Goal: Information Seeking & Learning: Compare options

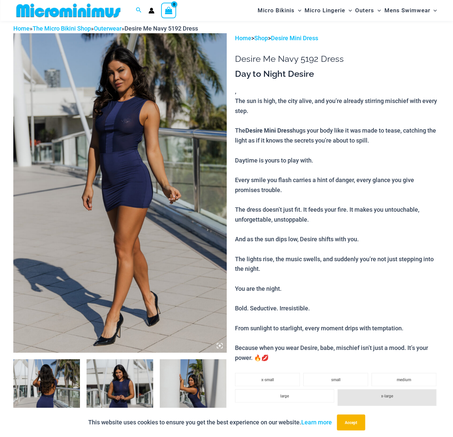
scroll to position [27, 0]
click at [113, 384] on img at bounding box center [119, 410] width 67 height 100
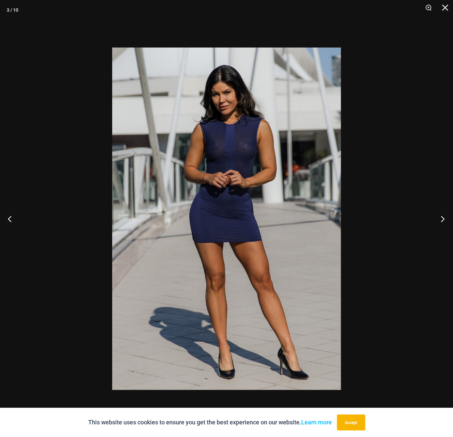
click at [441, 218] on button "Next" at bounding box center [440, 218] width 25 height 33
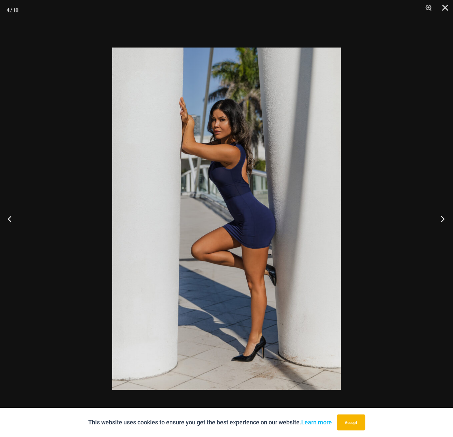
click at [441, 218] on button "Next" at bounding box center [440, 218] width 25 height 33
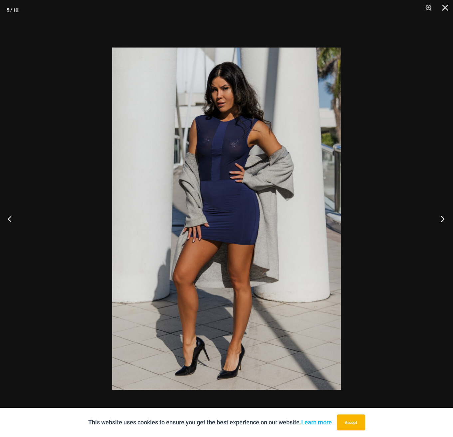
click at [441, 218] on button "Next" at bounding box center [440, 218] width 25 height 33
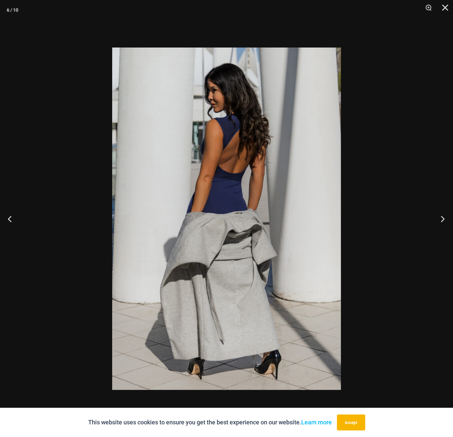
click at [441, 218] on button "Next" at bounding box center [440, 218] width 25 height 33
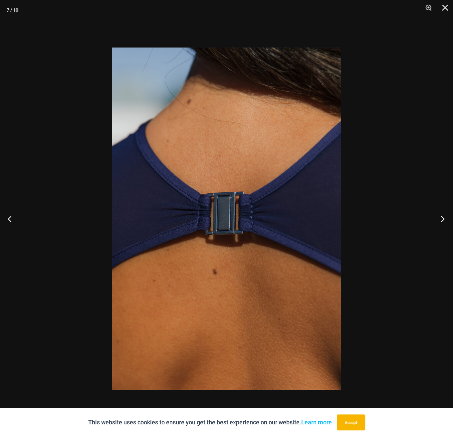
click at [441, 218] on button "Next" at bounding box center [440, 218] width 25 height 33
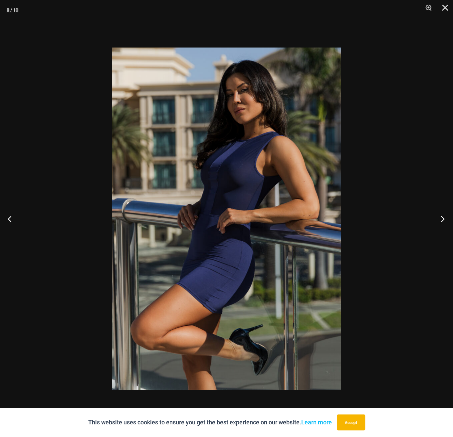
click at [441, 218] on button "Next" at bounding box center [440, 218] width 25 height 33
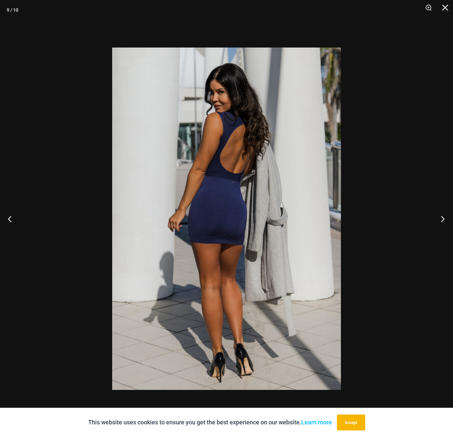
click at [441, 218] on button "Next" at bounding box center [440, 218] width 25 height 33
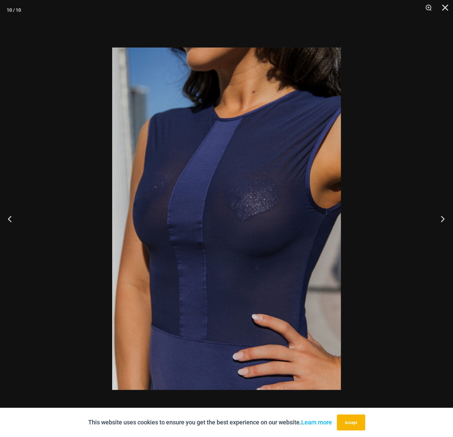
click at [441, 218] on button "Next" at bounding box center [440, 218] width 25 height 33
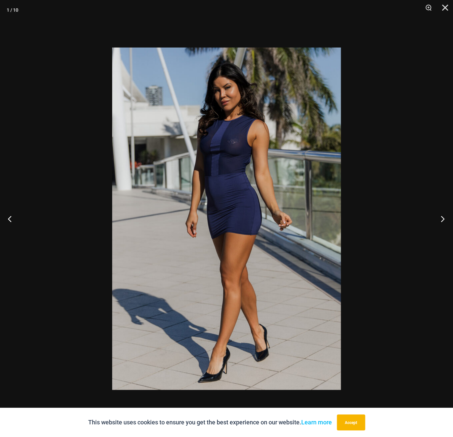
click at [441, 218] on button "Next" at bounding box center [440, 218] width 25 height 33
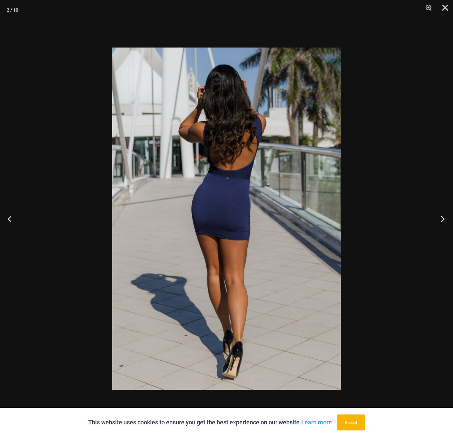
click at [441, 218] on button "Next" at bounding box center [440, 218] width 25 height 33
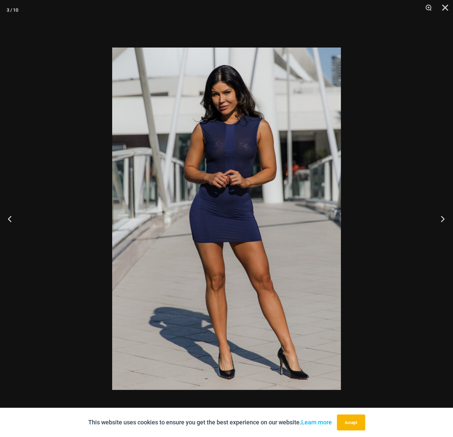
click at [441, 218] on button "Next" at bounding box center [440, 218] width 25 height 33
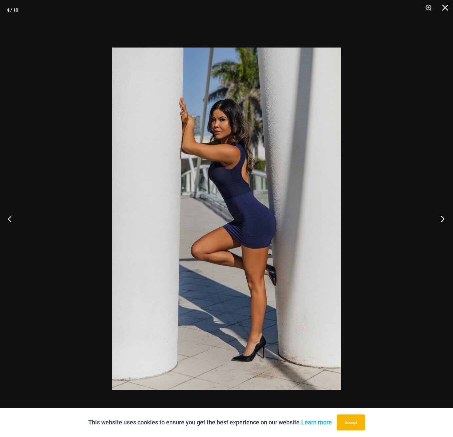
click at [441, 218] on button "Next" at bounding box center [440, 218] width 25 height 33
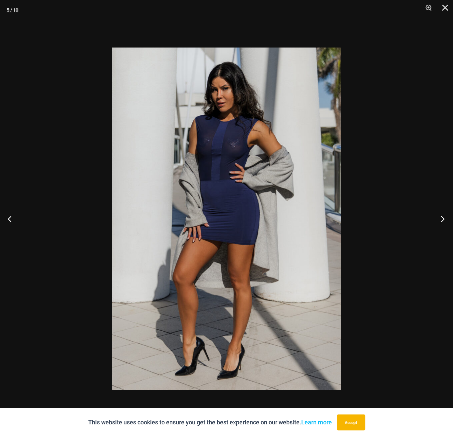
click at [441, 218] on button "Next" at bounding box center [440, 218] width 25 height 33
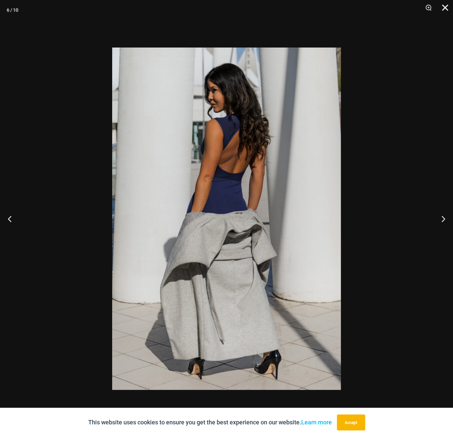
click at [441, 8] on button "Close" at bounding box center [442, 10] width 17 height 20
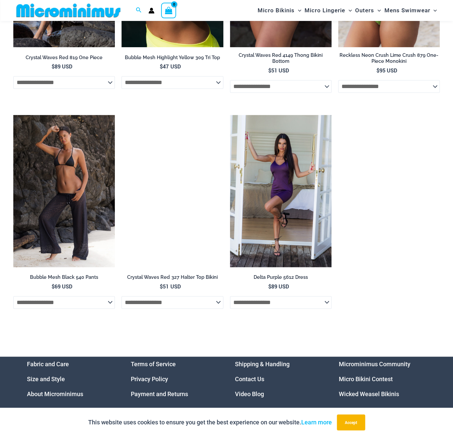
scroll to position [1489, 0]
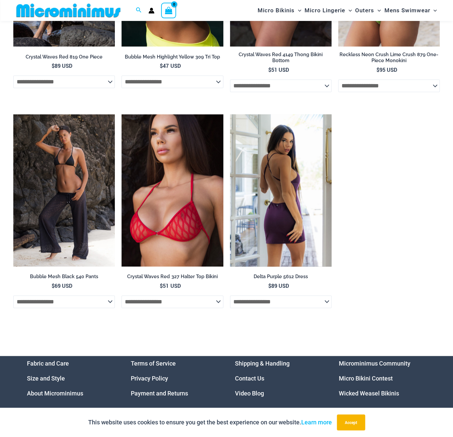
click at [282, 210] on img at bounding box center [280, 190] width 101 height 152
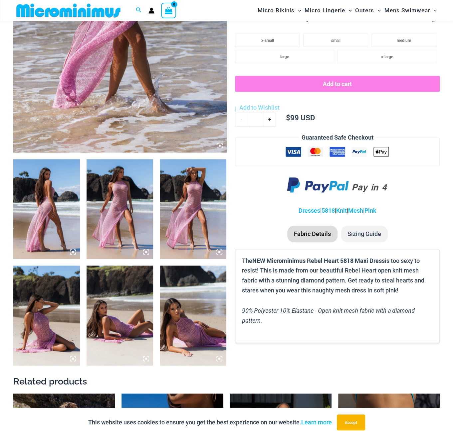
scroll to position [228, 0]
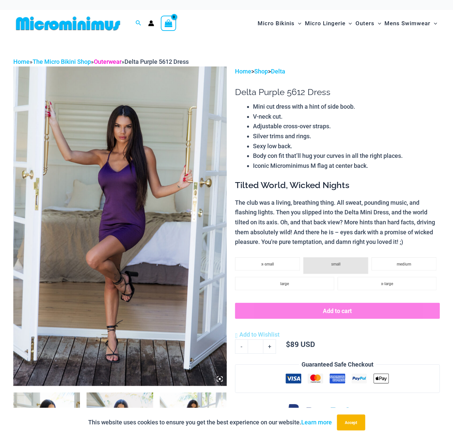
click at [111, 61] on link "Outerwear" at bounding box center [108, 61] width 28 height 7
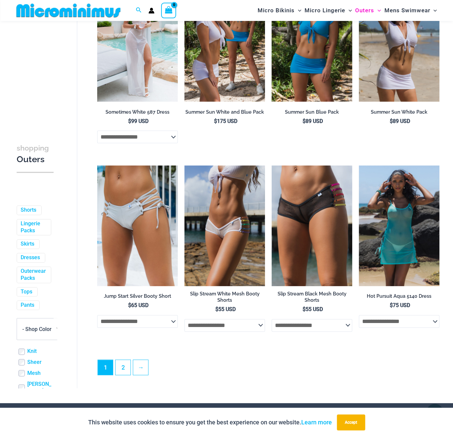
scroll to position [1262, 0]
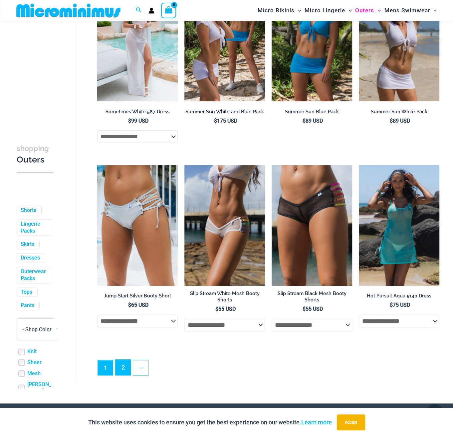
click at [122, 376] on link "2" at bounding box center [122, 368] width 15 height 16
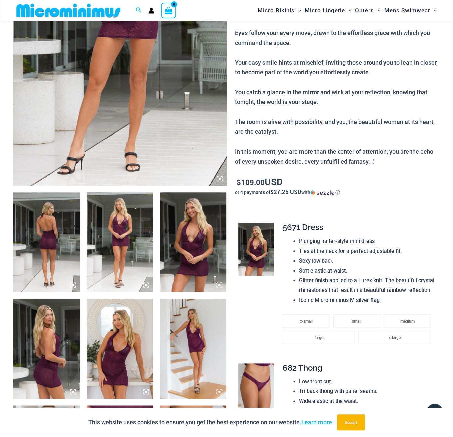
scroll to position [195, 0]
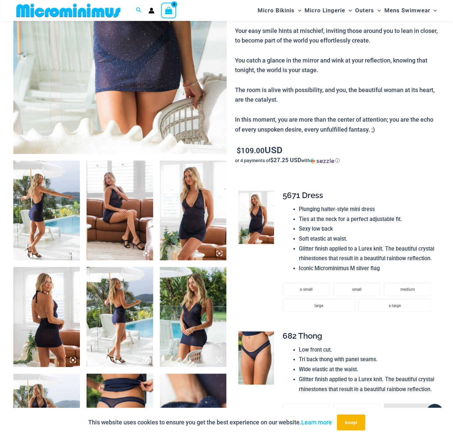
scroll to position [227, 0]
click at [202, 212] on img at bounding box center [193, 210] width 67 height 100
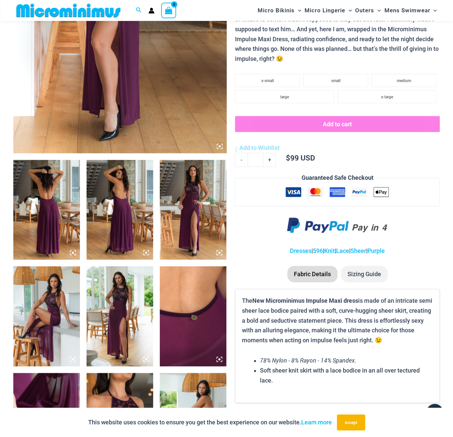
scroll to position [227, 0]
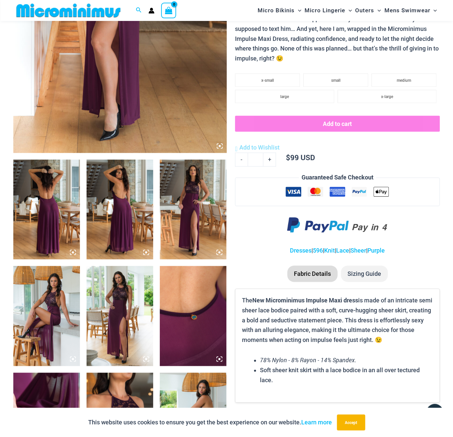
click at [112, 190] on img at bounding box center [119, 210] width 67 height 100
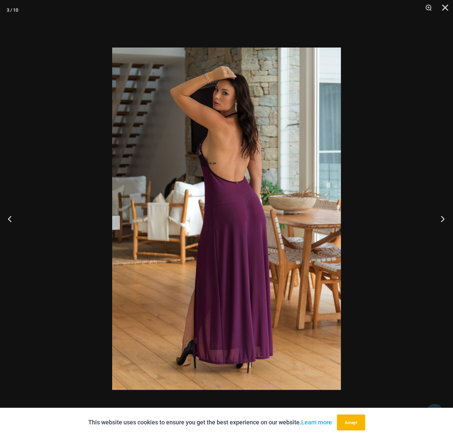
click at [443, 218] on button "Next" at bounding box center [440, 218] width 25 height 33
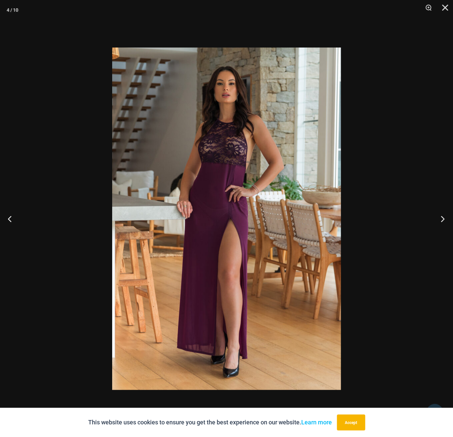
click at [443, 218] on button "Next" at bounding box center [440, 218] width 25 height 33
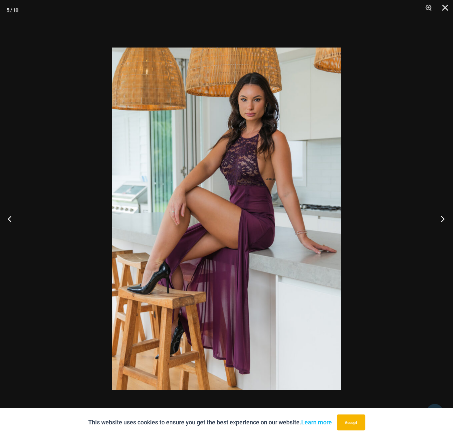
click at [443, 218] on button "Next" at bounding box center [440, 218] width 25 height 33
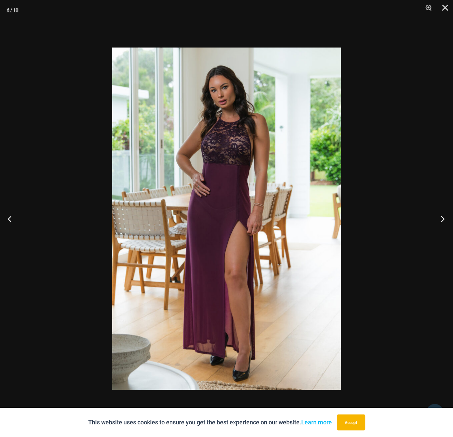
click at [443, 218] on button "Next" at bounding box center [440, 218] width 25 height 33
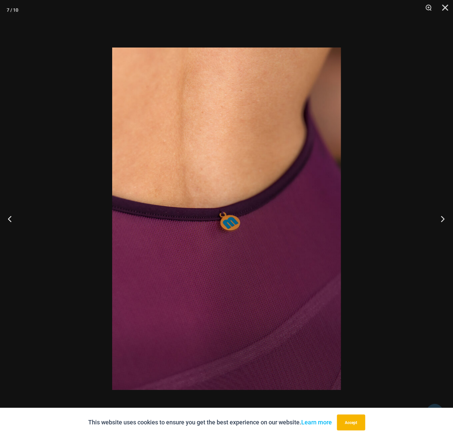
click at [443, 218] on button "Next" at bounding box center [440, 218] width 25 height 33
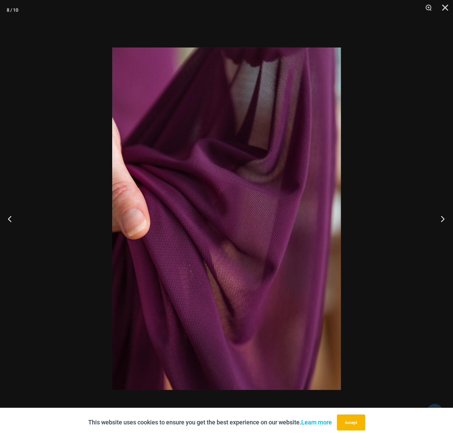
click at [443, 218] on button "Next" at bounding box center [440, 218] width 25 height 33
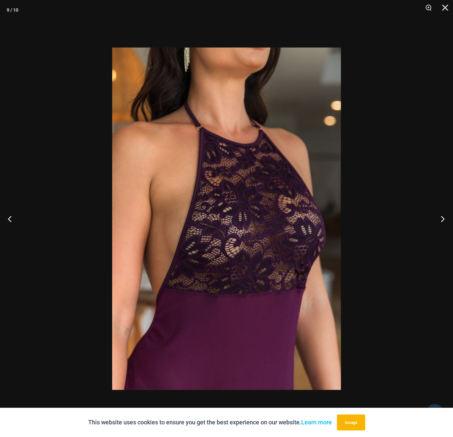
click at [443, 218] on button "Next" at bounding box center [440, 218] width 25 height 33
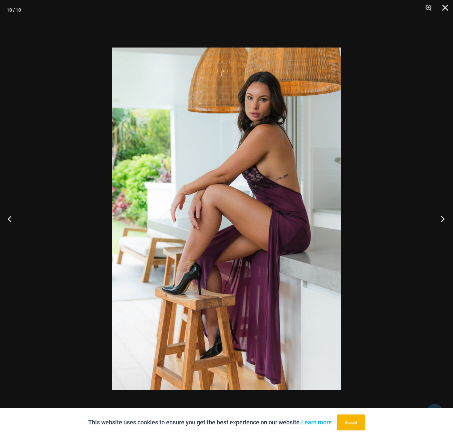
click at [443, 218] on button "Next" at bounding box center [440, 218] width 25 height 33
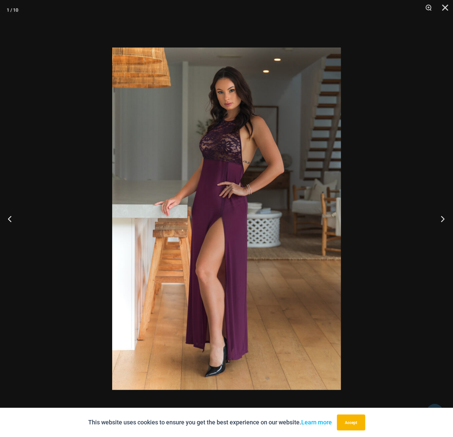
click at [443, 218] on button "Next" at bounding box center [440, 218] width 25 height 33
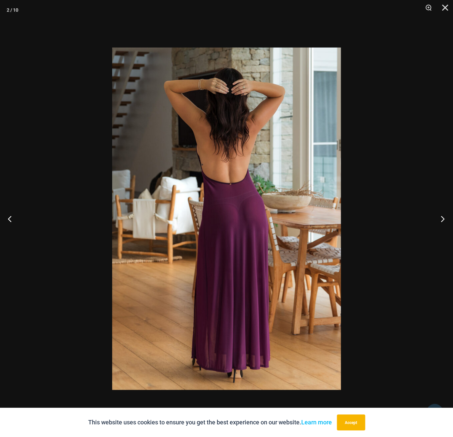
click at [443, 218] on button "Next" at bounding box center [440, 218] width 25 height 33
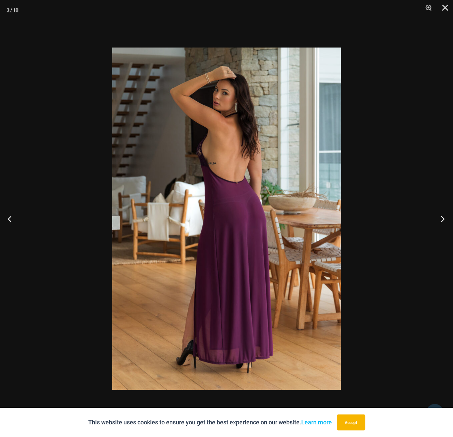
click at [443, 218] on button "Next" at bounding box center [440, 218] width 25 height 33
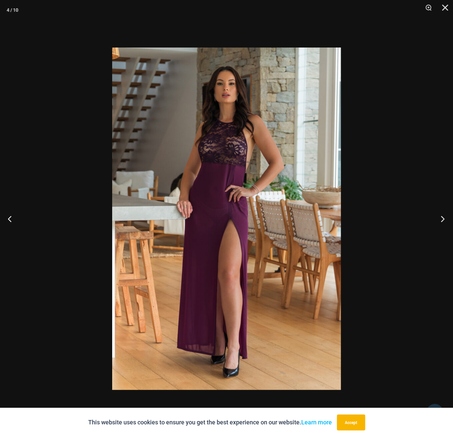
click at [443, 218] on button "Next" at bounding box center [440, 218] width 25 height 33
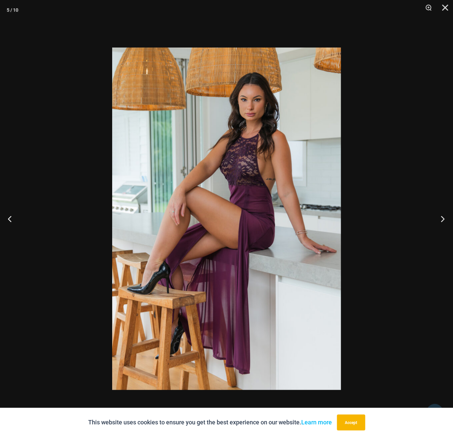
click at [443, 218] on button "Next" at bounding box center [440, 218] width 25 height 33
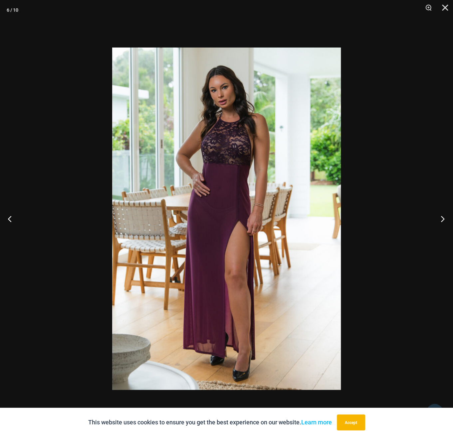
click at [443, 218] on button "Next" at bounding box center [440, 218] width 25 height 33
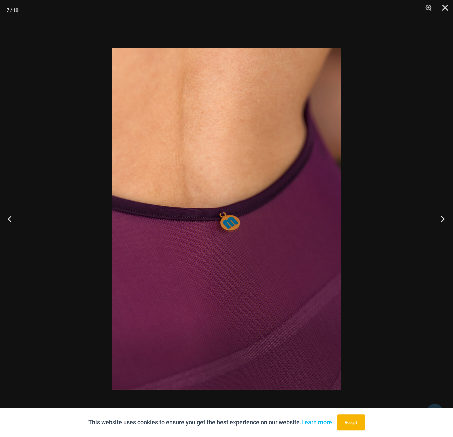
click at [443, 218] on button "Next" at bounding box center [440, 218] width 25 height 33
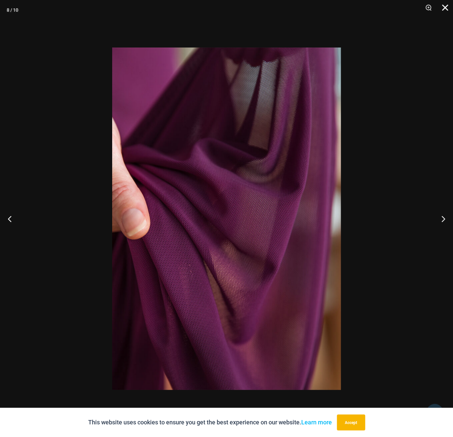
click at [443, 2] on button "Close" at bounding box center [442, 10] width 17 height 20
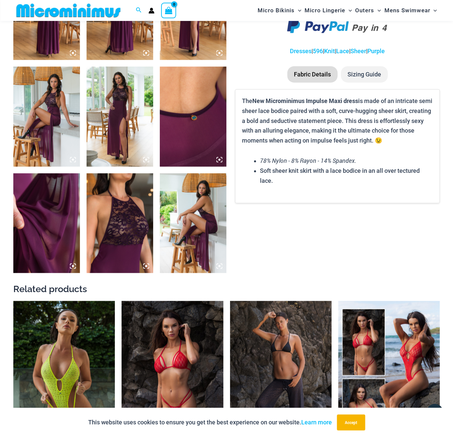
scroll to position [426, 0]
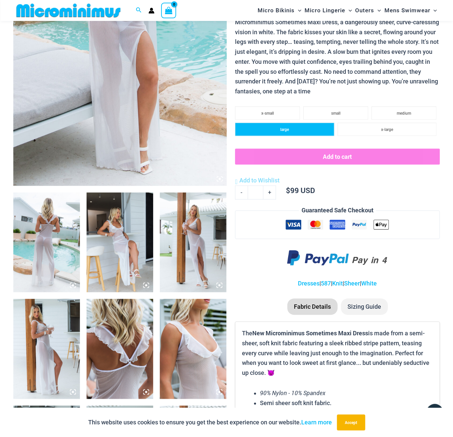
scroll to position [194, 0]
click at [119, 243] on img at bounding box center [119, 243] width 67 height 100
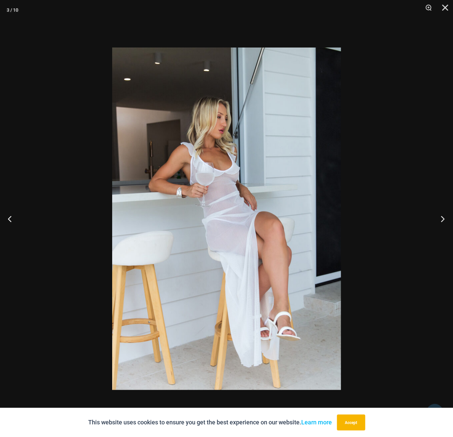
click at [438, 219] on button "Next" at bounding box center [440, 218] width 25 height 33
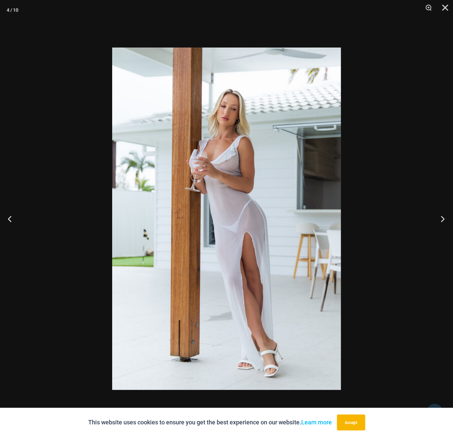
click at [438, 219] on button "Next" at bounding box center [440, 218] width 25 height 33
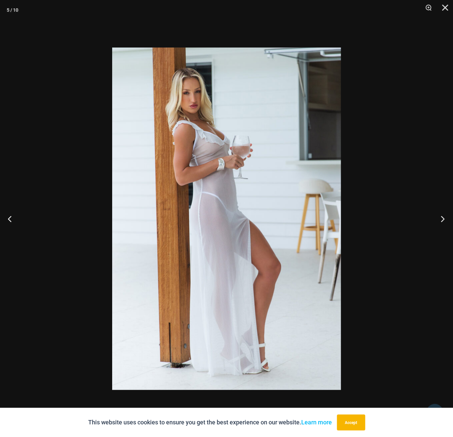
click at [438, 219] on button "Next" at bounding box center [440, 218] width 25 height 33
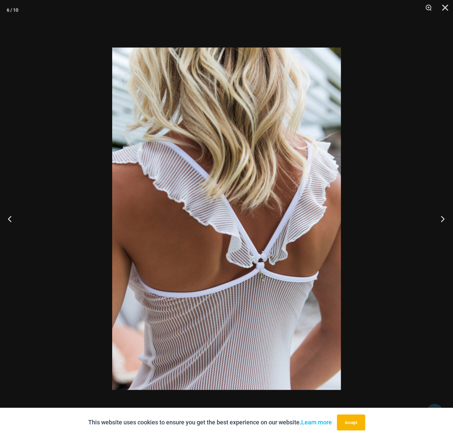
click at [439, 219] on button "Next" at bounding box center [440, 218] width 25 height 33
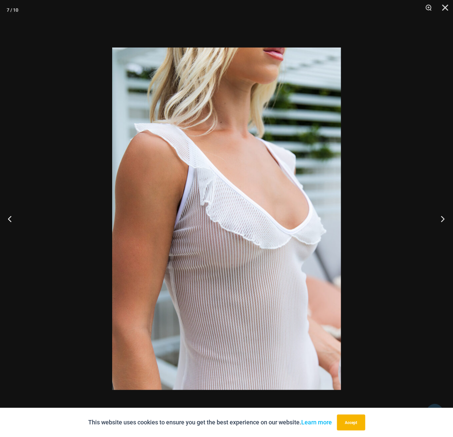
click at [439, 219] on button "Next" at bounding box center [440, 218] width 25 height 33
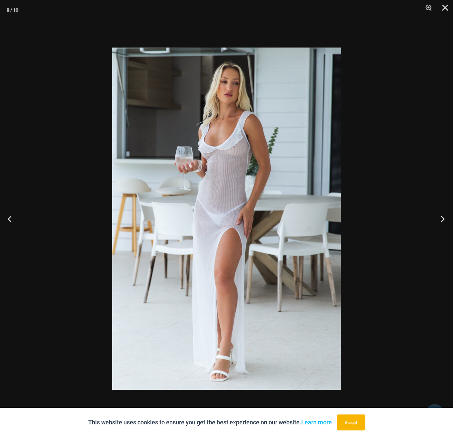
click at [439, 219] on button "Next" at bounding box center [440, 218] width 25 height 33
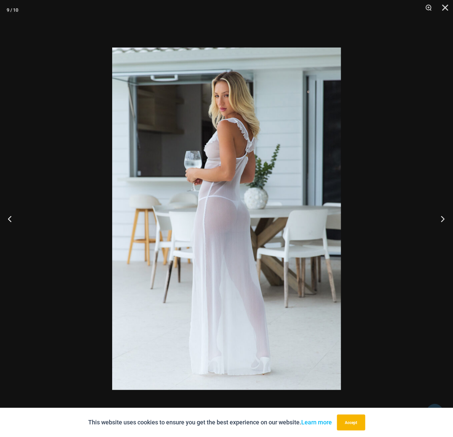
click at [439, 219] on button "Next" at bounding box center [440, 218] width 25 height 33
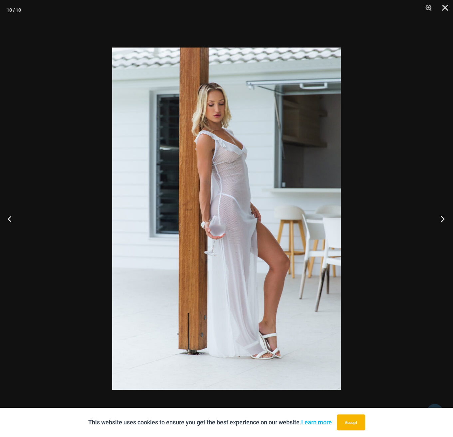
click at [439, 219] on button "Next" at bounding box center [440, 218] width 25 height 33
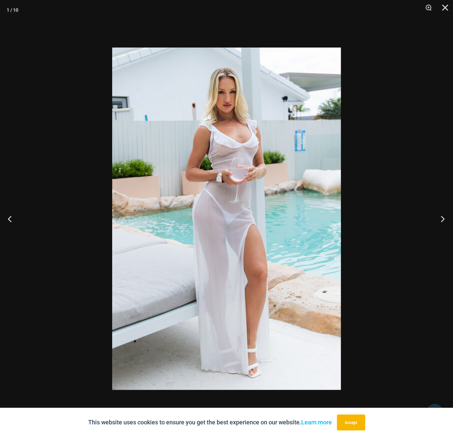
click at [439, 219] on button "Next" at bounding box center [440, 218] width 25 height 33
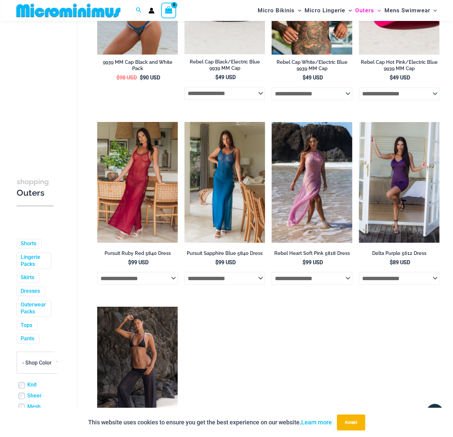
scroll to position [493, 0]
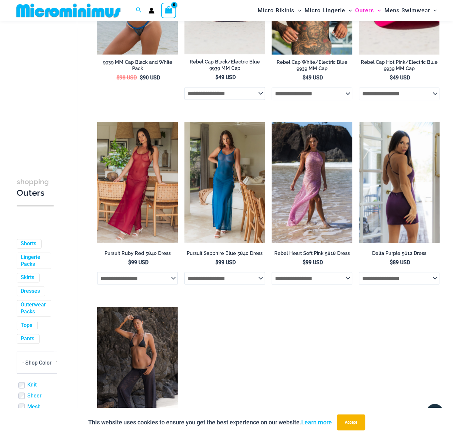
click at [406, 176] on img at bounding box center [399, 182] width 80 height 121
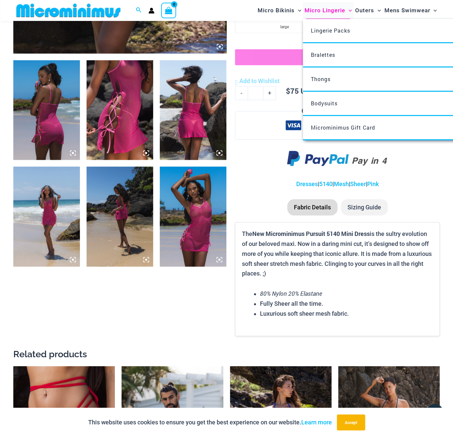
scroll to position [327, 0]
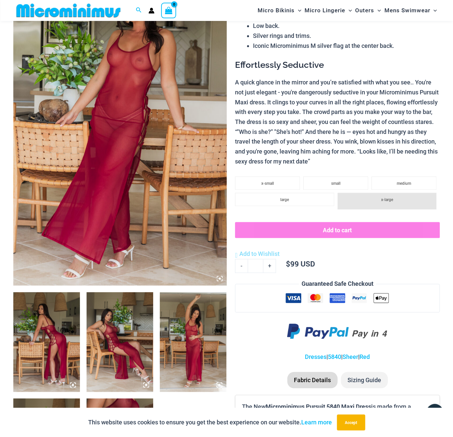
scroll to position [94, 0]
click at [180, 338] on img at bounding box center [193, 342] width 67 height 100
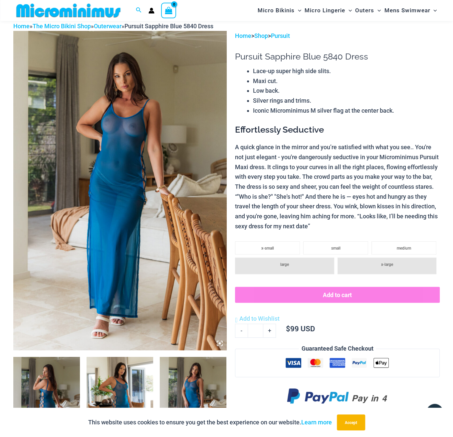
scroll to position [29, 0]
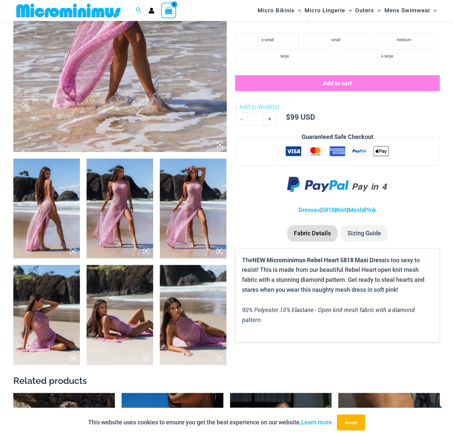
scroll to position [228, 0]
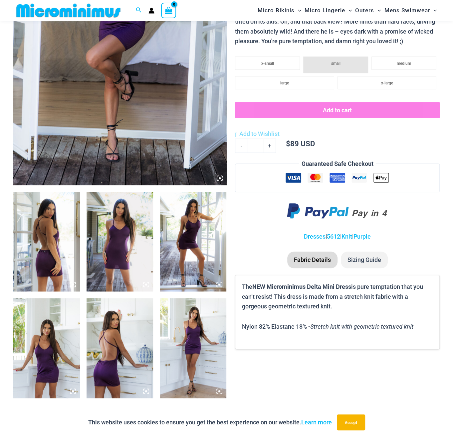
scroll to position [195, 0]
click at [122, 265] on img at bounding box center [119, 242] width 67 height 100
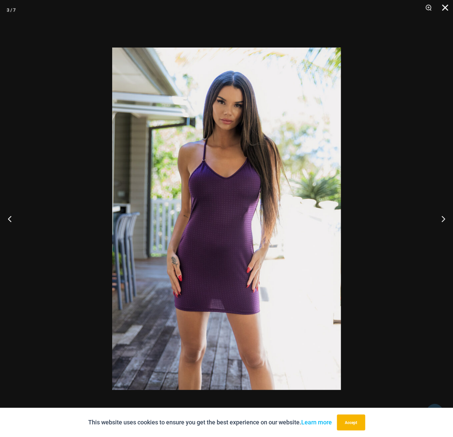
click at [443, 5] on button "Close" at bounding box center [442, 10] width 17 height 20
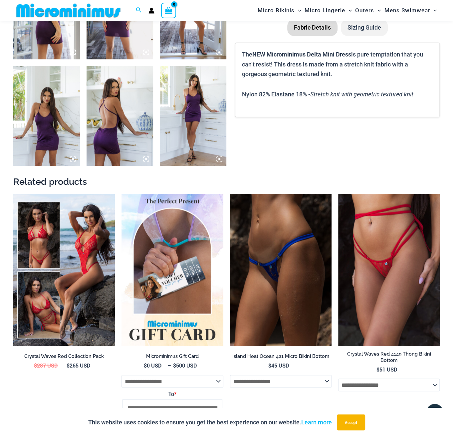
scroll to position [428, 0]
